Goal: Transaction & Acquisition: Purchase product/service

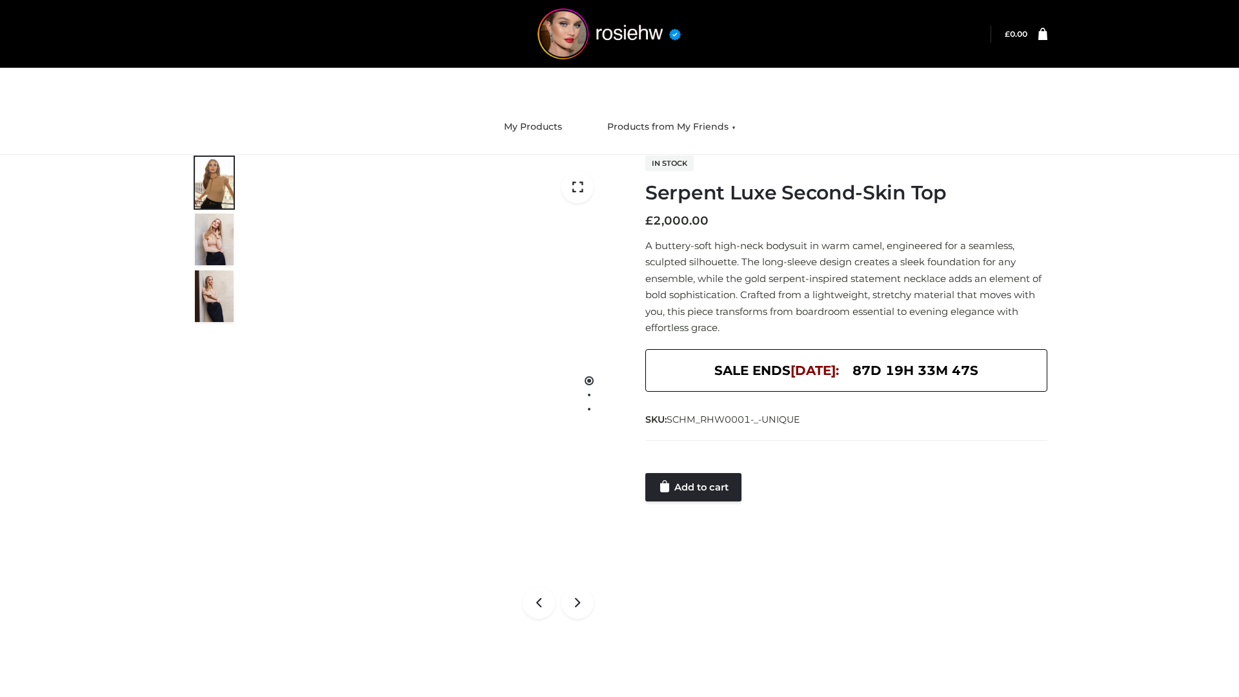
click at [694, 487] on link "Add to cart" at bounding box center [693, 487] width 96 height 28
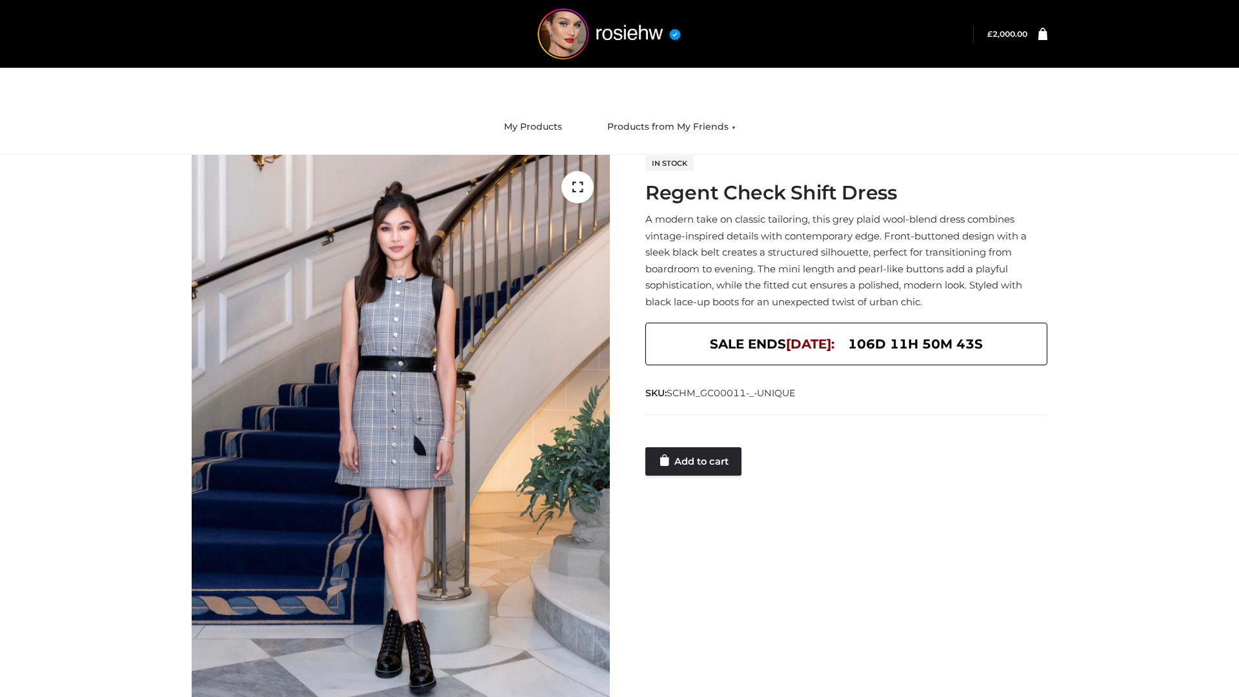
click at [694, 461] on link "Add to cart" at bounding box center [693, 461] width 96 height 28
